Goal: Task Accomplishment & Management: Use online tool/utility

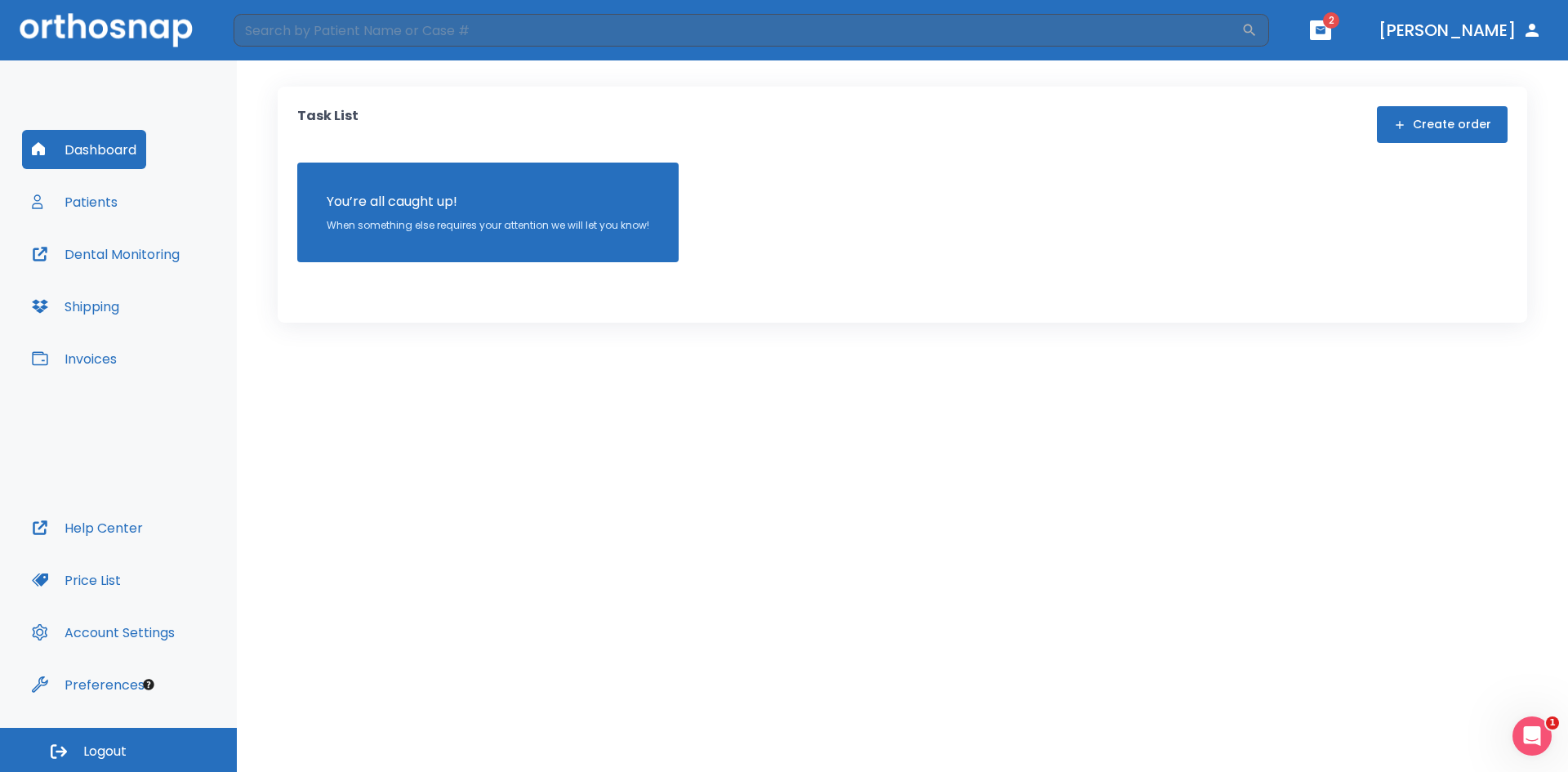
click at [1339, 18] on span "2" at bounding box center [1332, 20] width 16 height 16
click at [1326, 30] on icon "button" at bounding box center [1321, 29] width 10 height 7
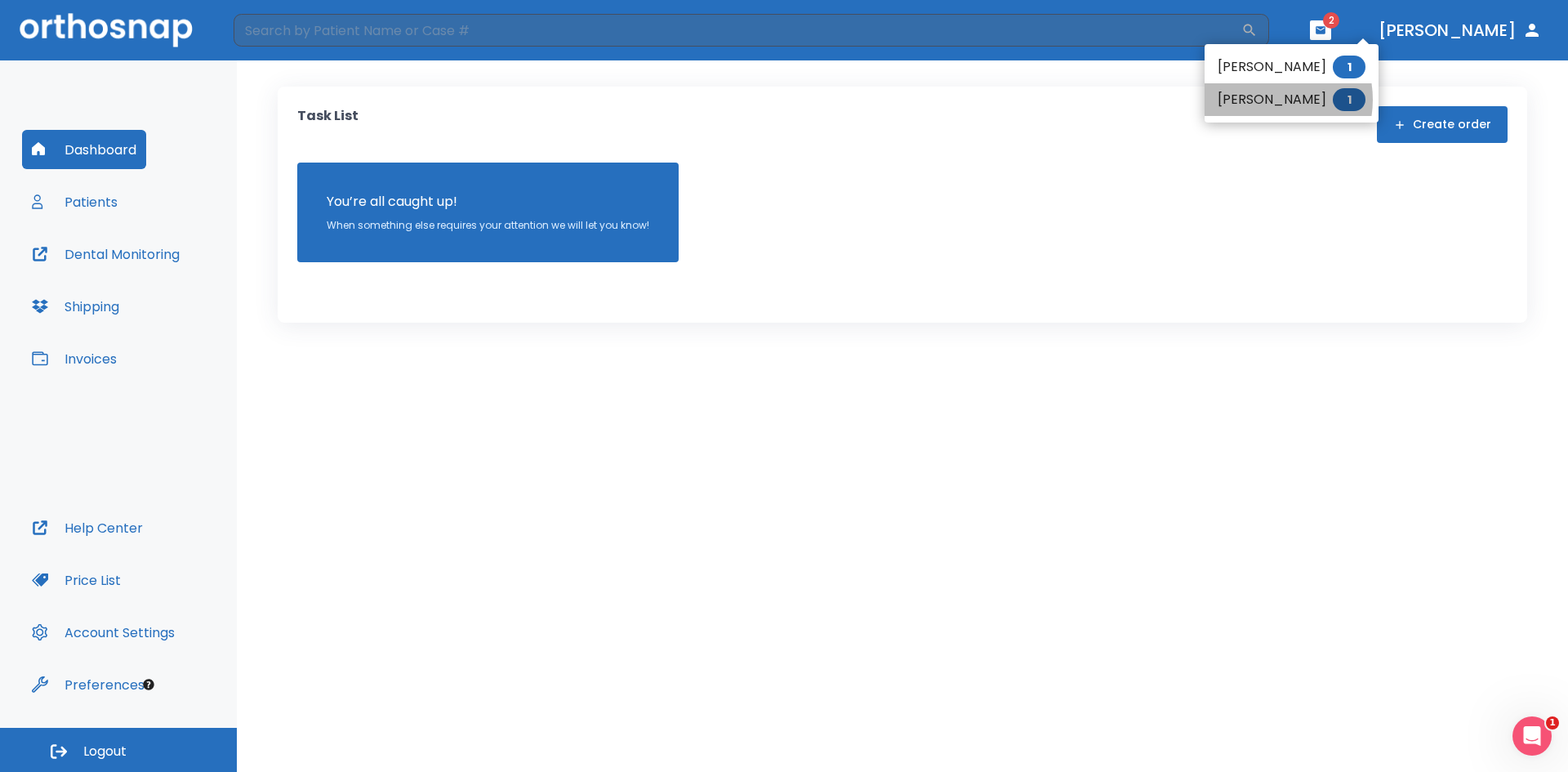
click at [1268, 100] on li "[PERSON_NAME] 1" at bounding box center [1292, 100] width 174 height 33
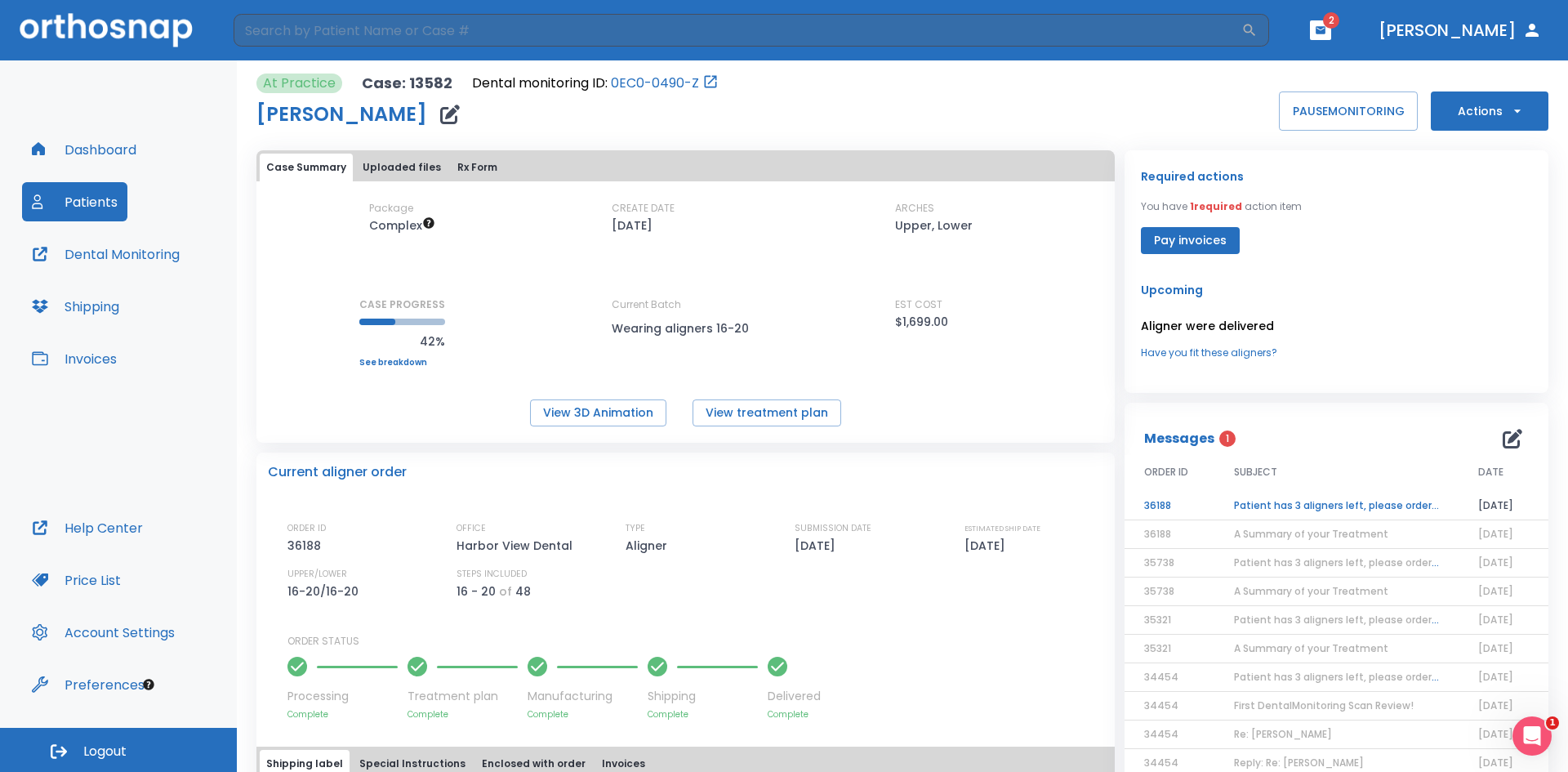
click at [1270, 509] on td "Patient has 3 aligners left, please order next set!" at bounding box center [1337, 505] width 245 height 29
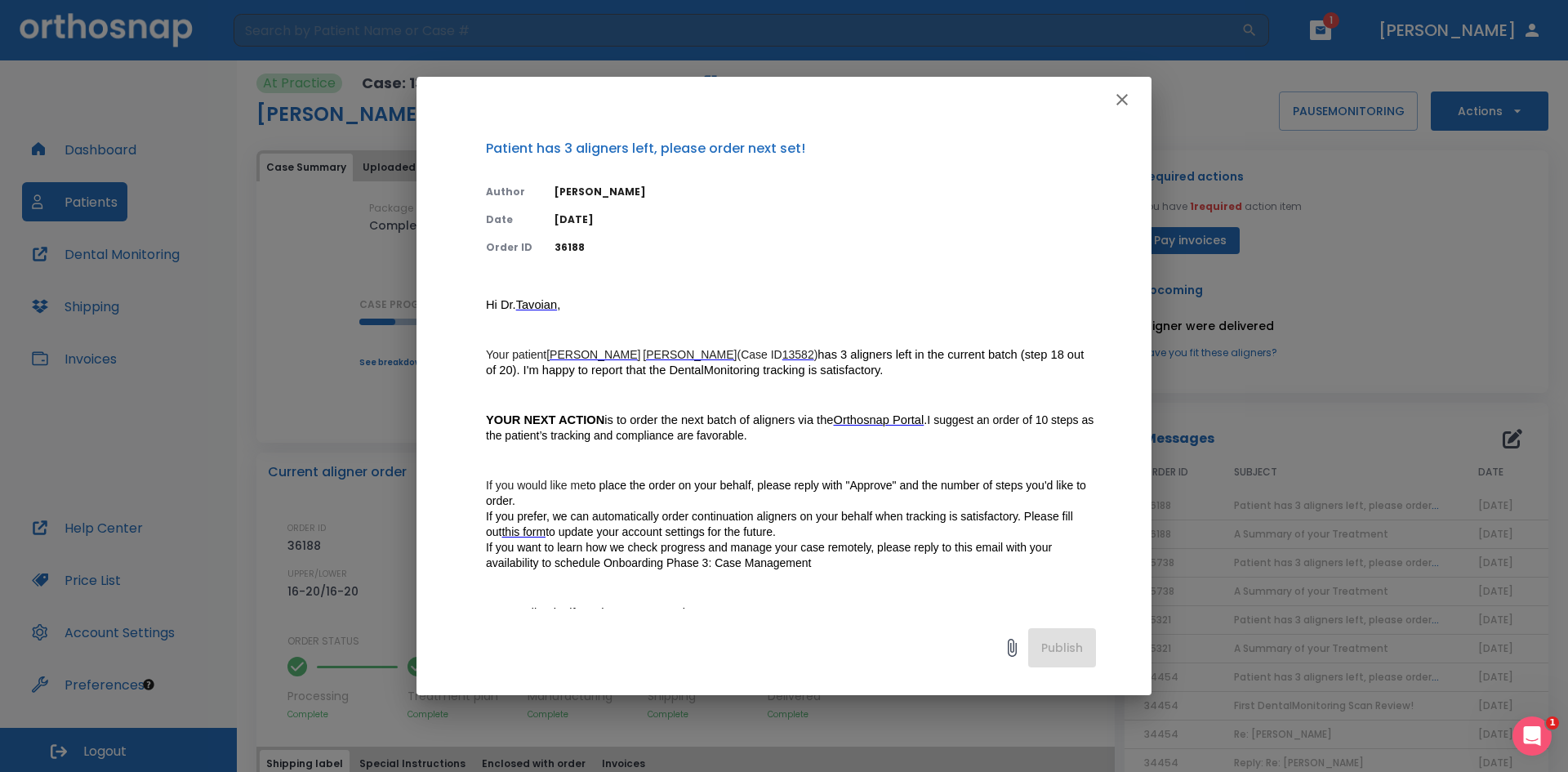
click at [1114, 91] on icon "button" at bounding box center [1122, 100] width 20 height 20
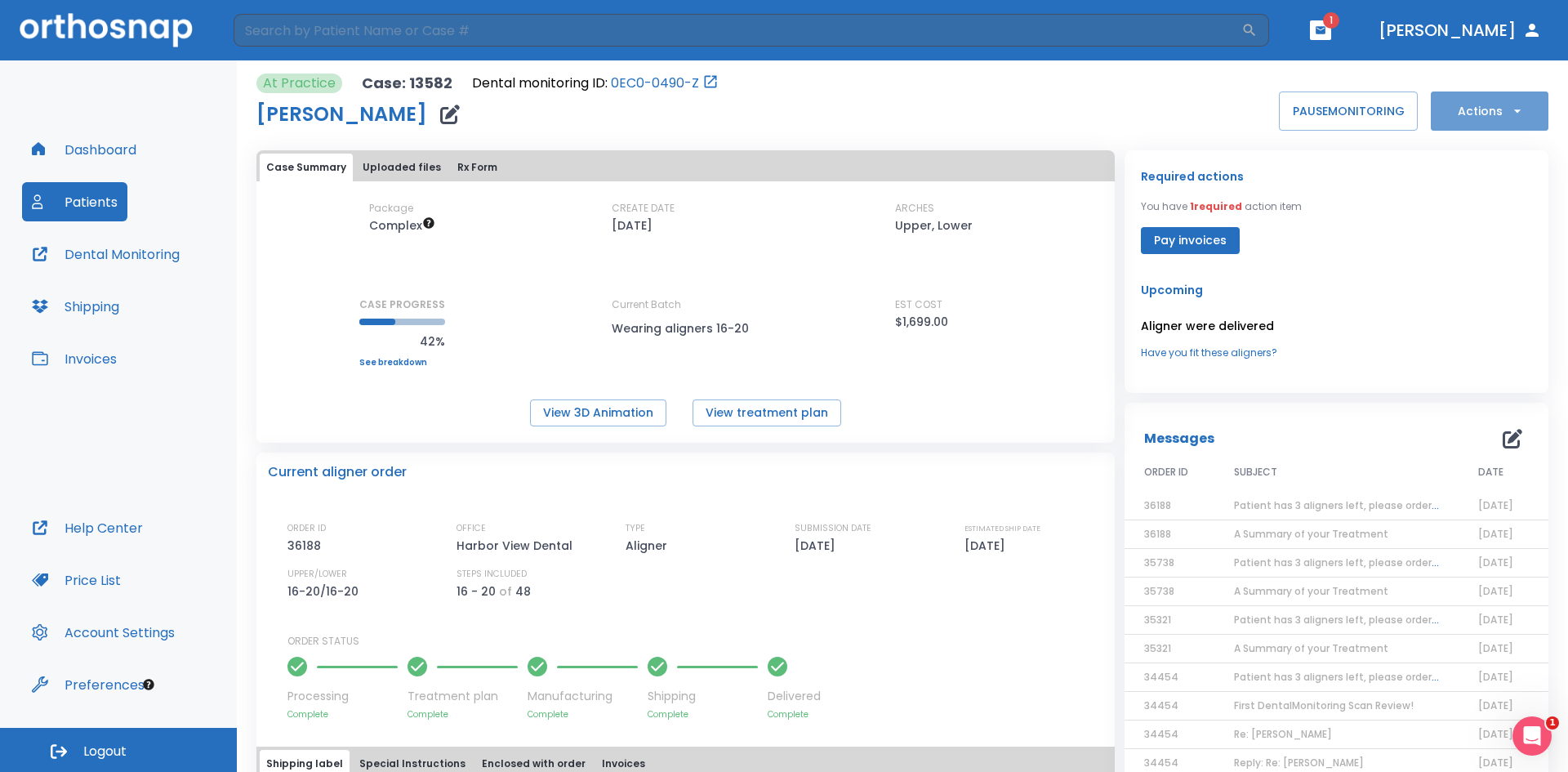
click at [1460, 105] on button "Actions" at bounding box center [1489, 111] width 118 height 39
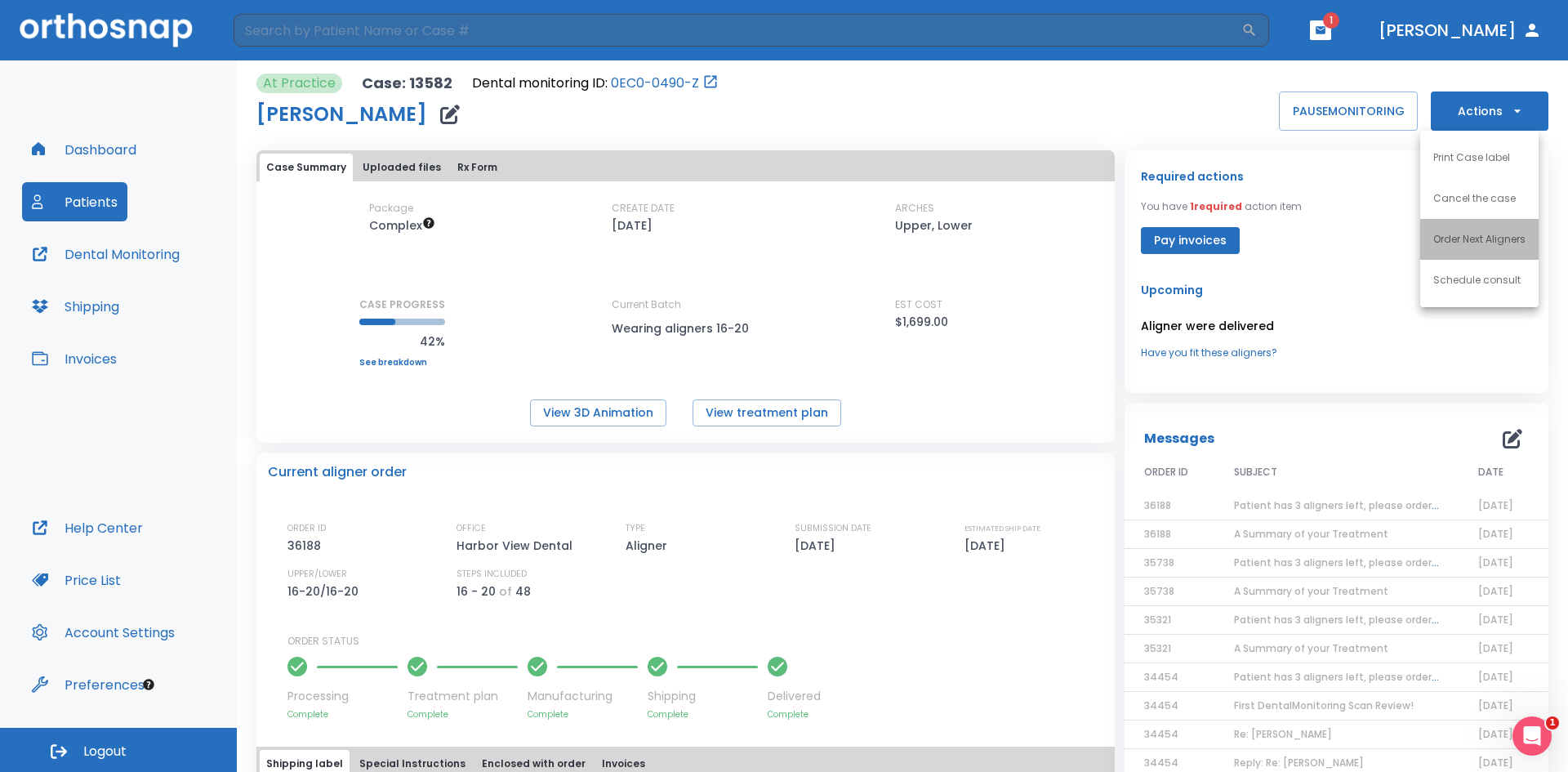
click at [1476, 239] on p "Order Next Aligners" at bounding box center [1479, 240] width 92 height 15
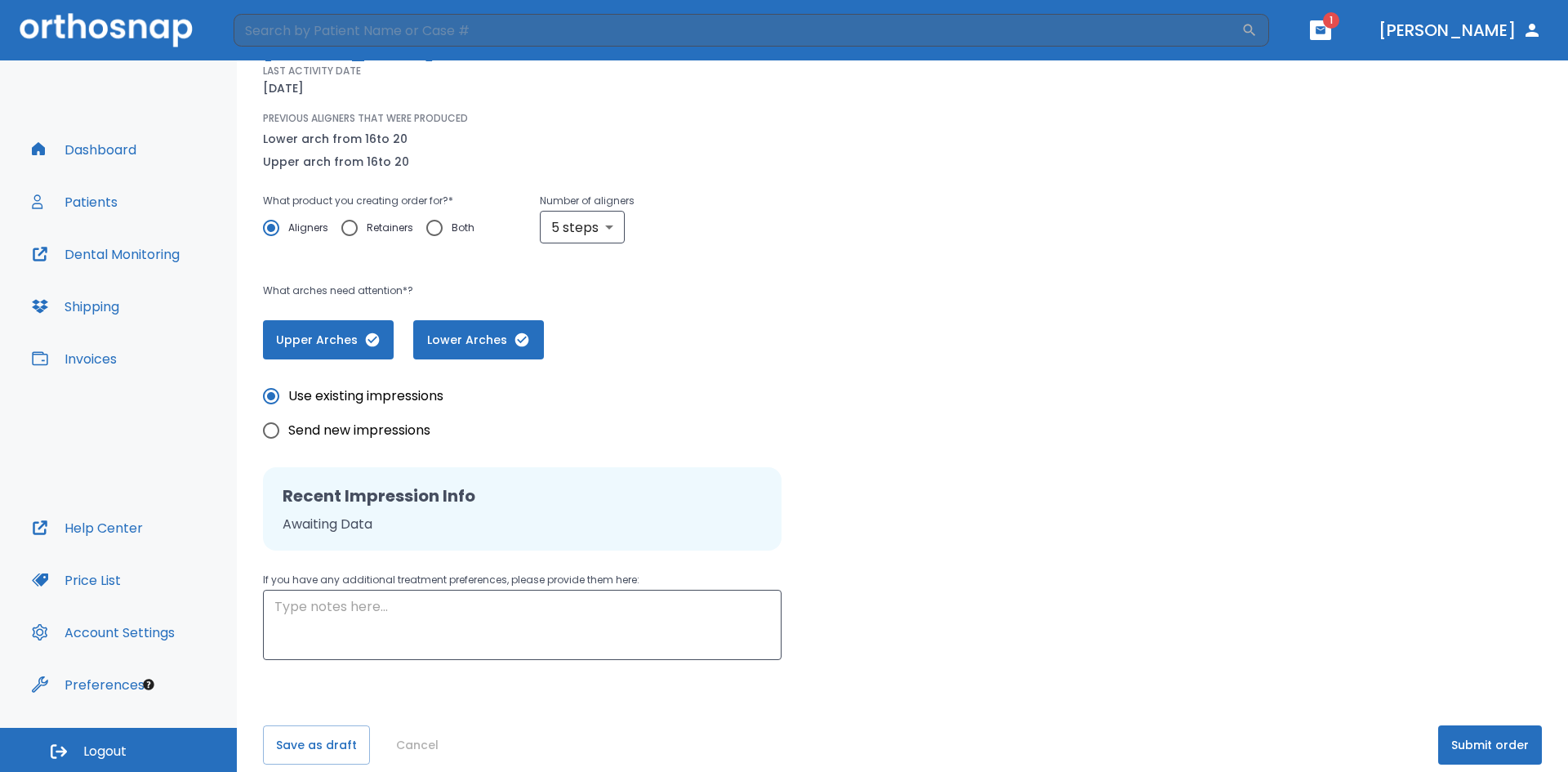
scroll to position [182, 0]
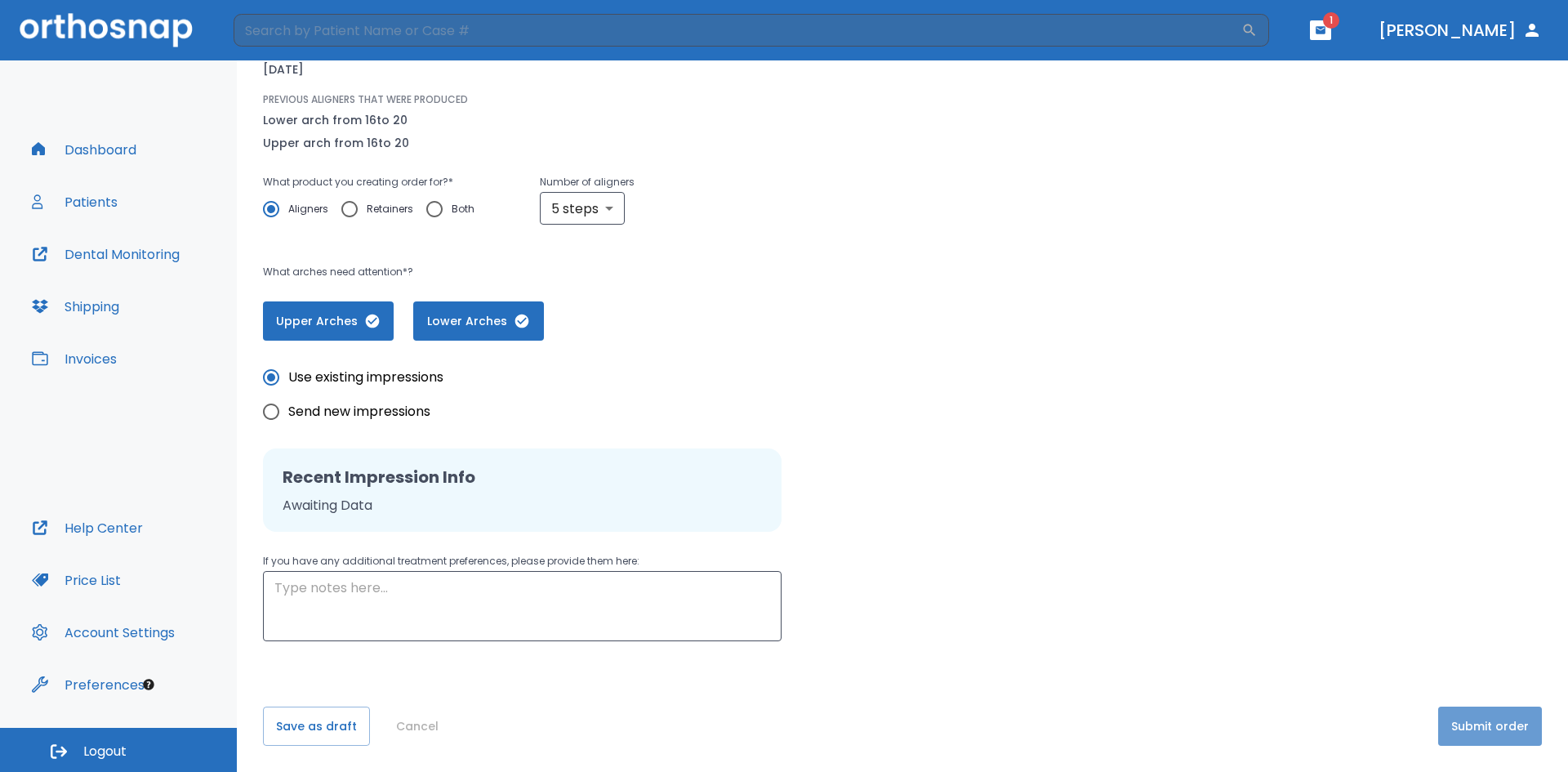
click at [1467, 716] on button "Submit order" at bounding box center [1489, 726] width 104 height 39
